Goal: Task Accomplishment & Management: Use online tool/utility

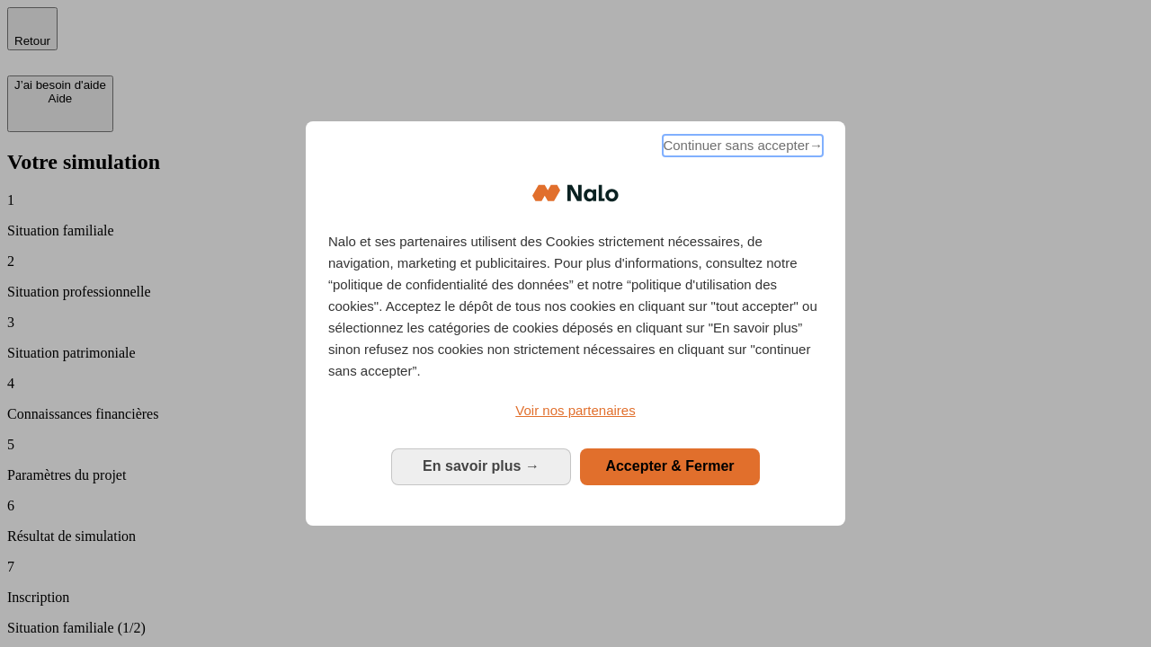
click at [741, 148] on span "Continuer sans accepter →" at bounding box center [742, 146] width 160 height 22
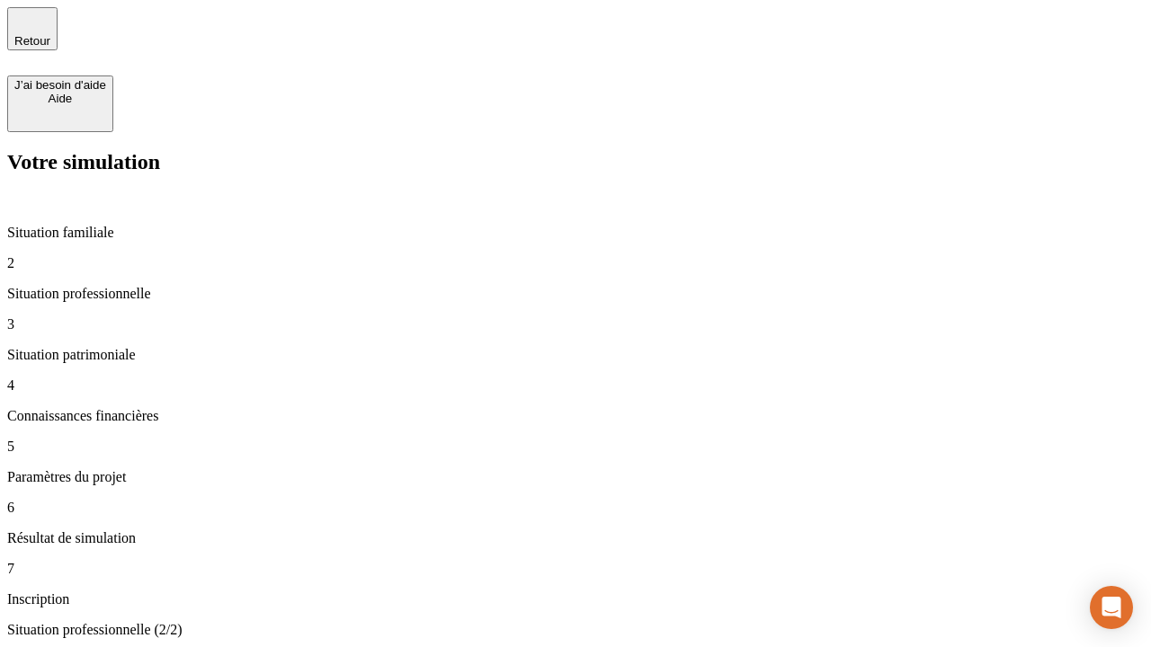
type input "30 000"
type input "1 000"
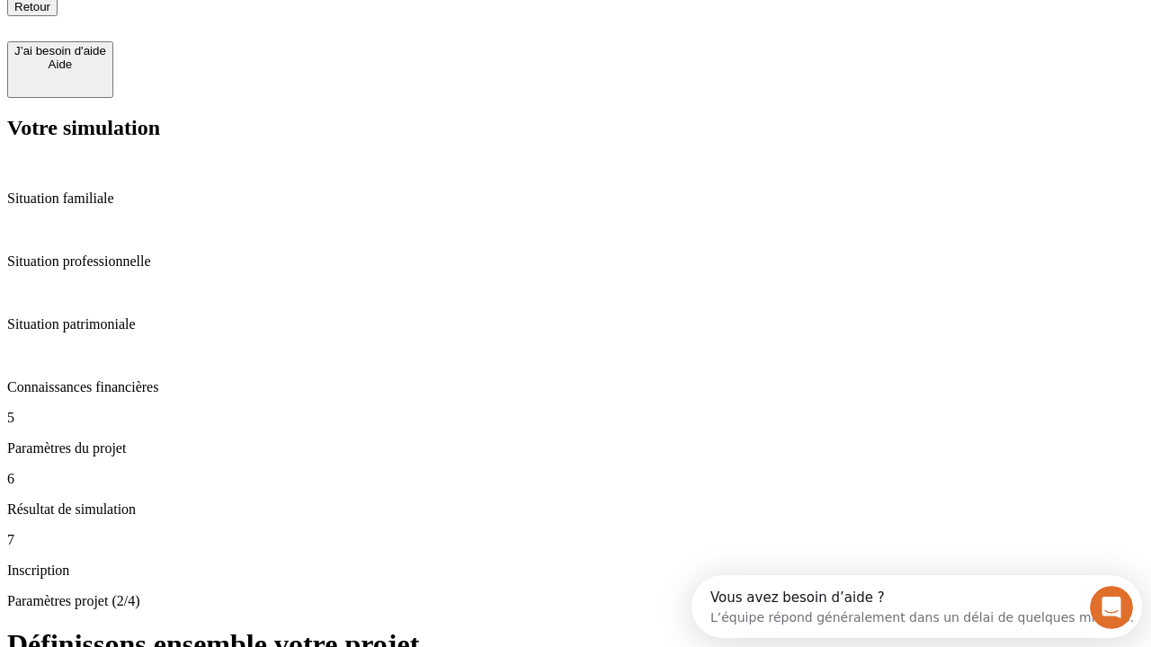
type input "65"
type input "5 000"
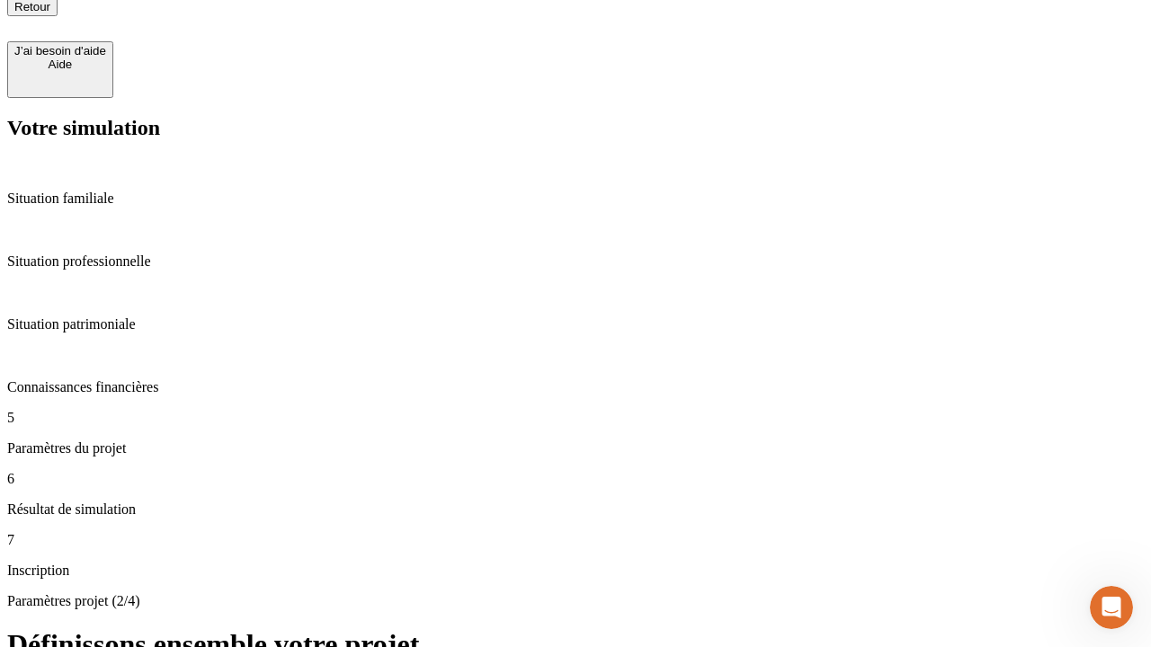
type input "640"
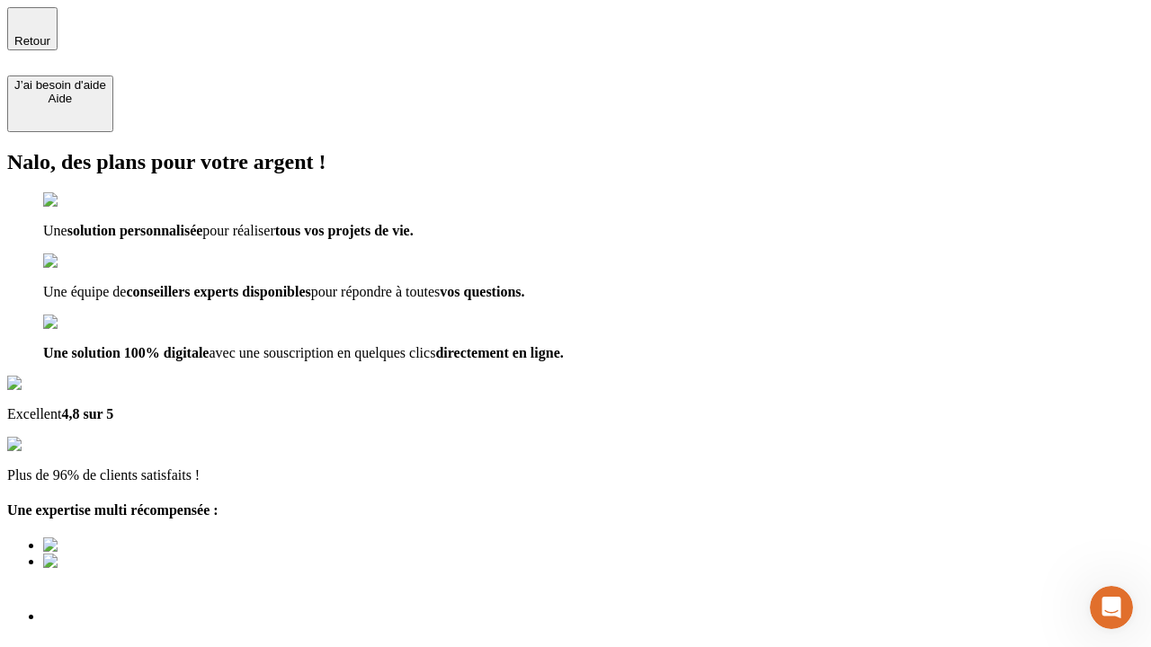
type input "[EMAIL_ADDRESS][DOMAIN_NAME]"
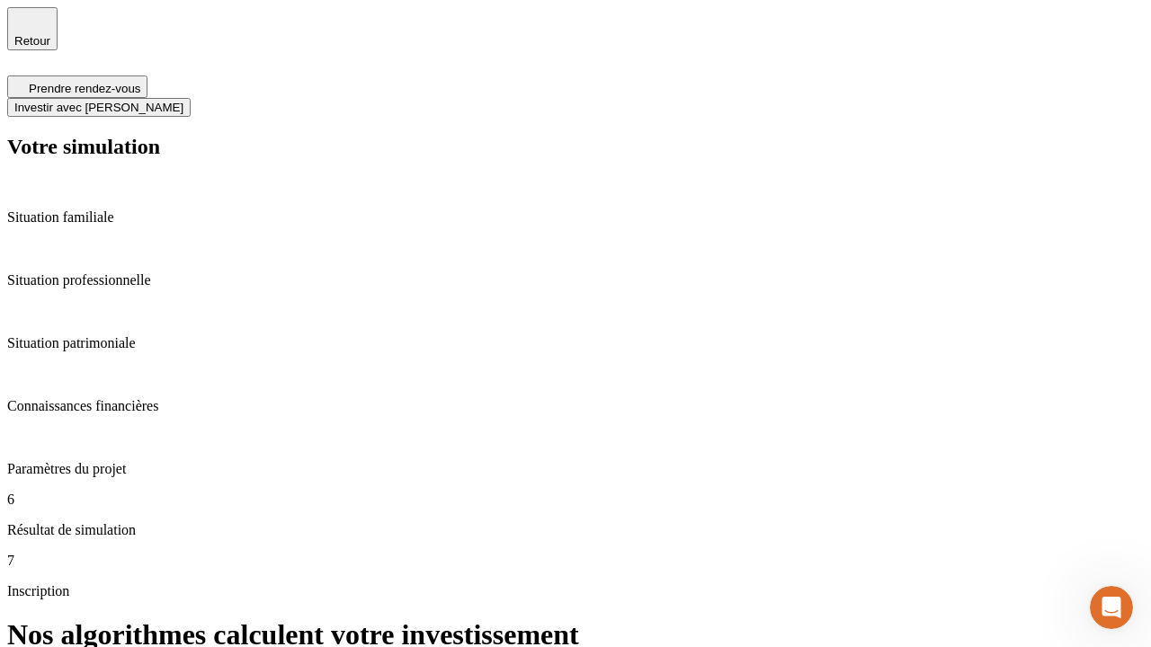
scroll to position [7, 0]
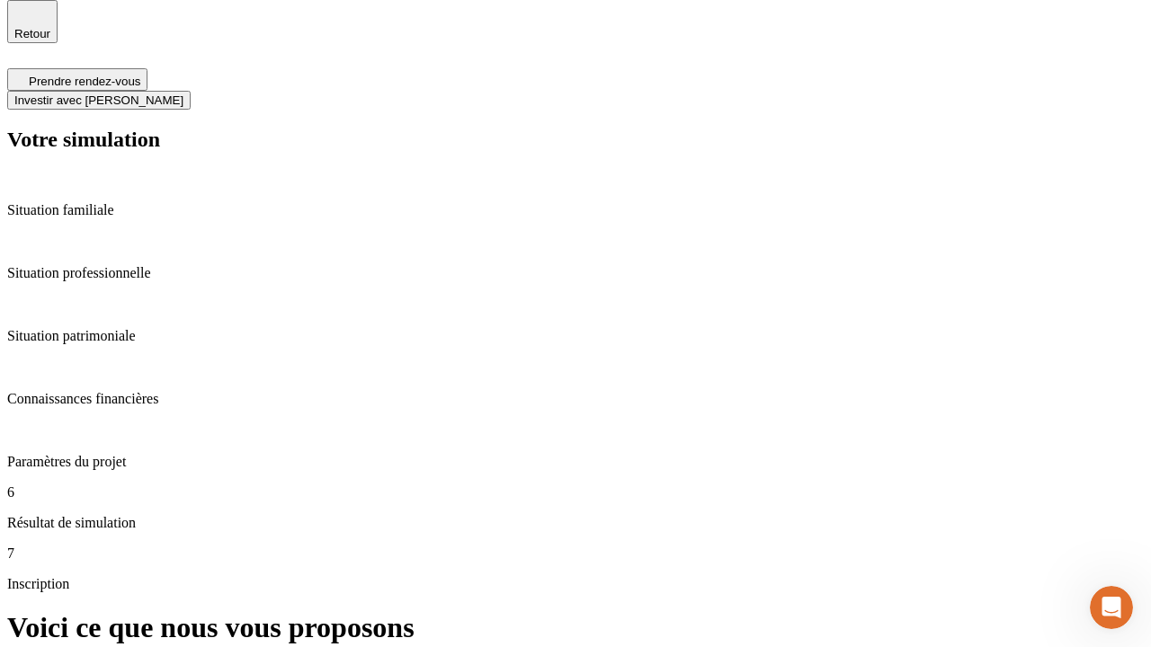
click at [183, 93] on span "Investir avec [PERSON_NAME]" at bounding box center [98, 99] width 169 height 13
